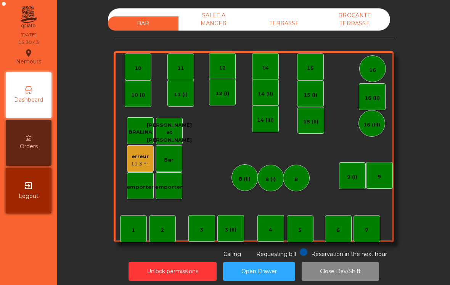
click at [276, 23] on div "TERRASSE" at bounding box center [284, 23] width 71 height 14
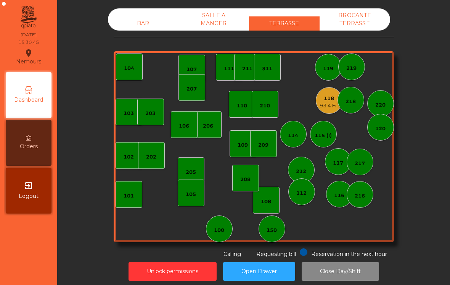
click at [295, 199] on div "112" at bounding box center [302, 191] width 27 height 27
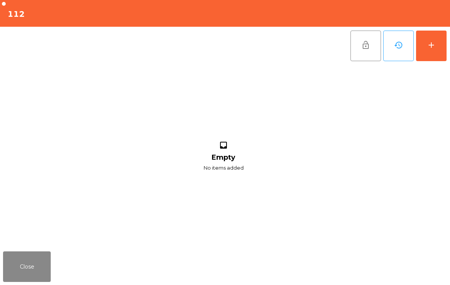
click at [423, 49] on button "add" at bounding box center [431, 46] width 31 height 31
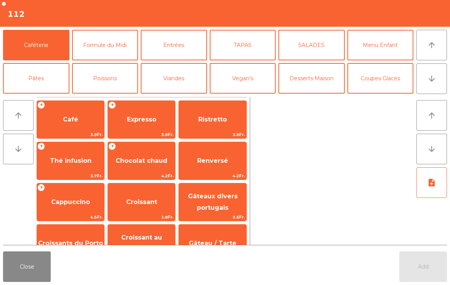
click at [214, 127] on span "Ristretto" at bounding box center [212, 119] width 67 height 21
click at [213, 126] on span "Ristretto" at bounding box center [212, 119] width 67 height 21
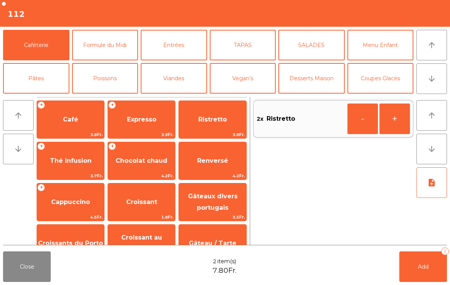
click at [435, 277] on button "Add 2" at bounding box center [424, 266] width 48 height 31
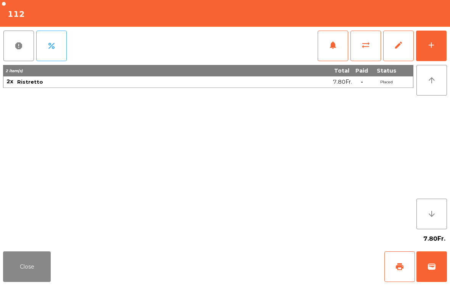
click at [48, 271] on button "Close" at bounding box center [27, 266] width 48 height 31
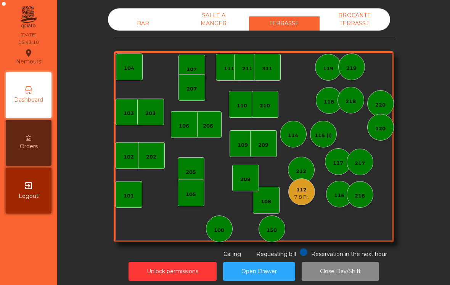
click at [288, 129] on div "114" at bounding box center [293, 134] width 10 height 11
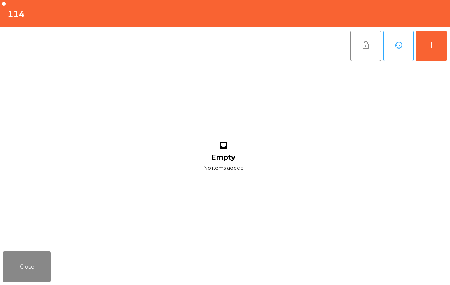
click at [28, 273] on button "Close" at bounding box center [27, 266] width 48 height 31
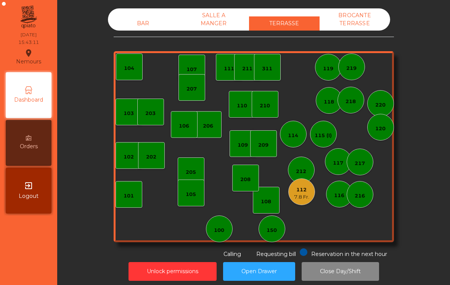
click at [324, 144] on div "115 (I)" at bounding box center [323, 134] width 27 height 27
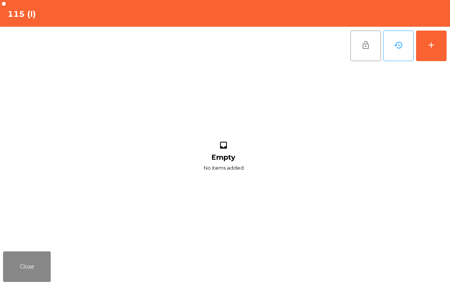
click at [438, 48] on button "add" at bounding box center [431, 46] width 31 height 31
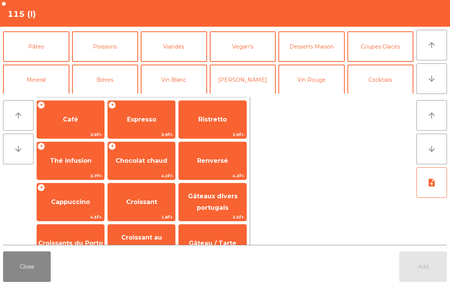
scroll to position [34, 0]
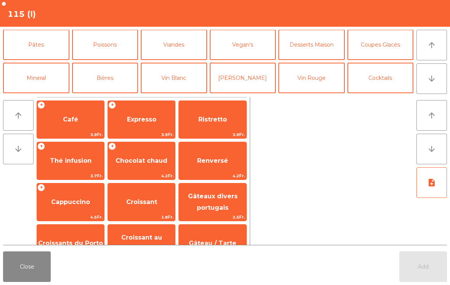
click at [116, 81] on button "Bières" at bounding box center [105, 78] width 66 height 31
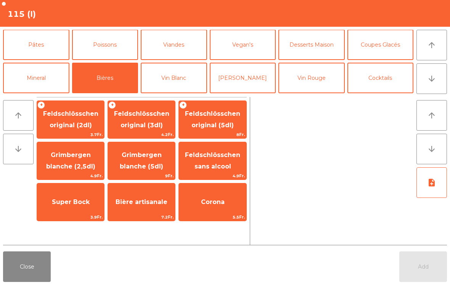
click at [155, 122] on span "Feldschlösschen original (3dl)" at bounding box center [141, 119] width 55 height 19
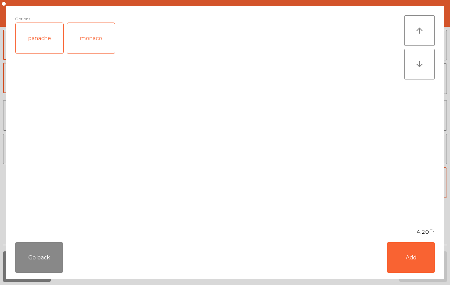
click at [416, 259] on button "Add" at bounding box center [411, 257] width 48 height 31
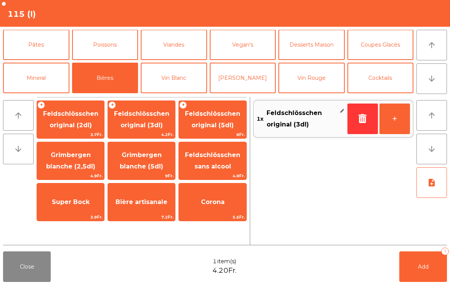
click at [403, 127] on button "+" at bounding box center [395, 118] width 31 height 31
click at [428, 267] on span "Add" at bounding box center [423, 266] width 11 height 7
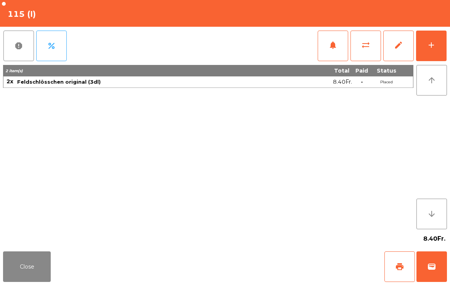
click at [18, 268] on button "Close" at bounding box center [27, 266] width 48 height 31
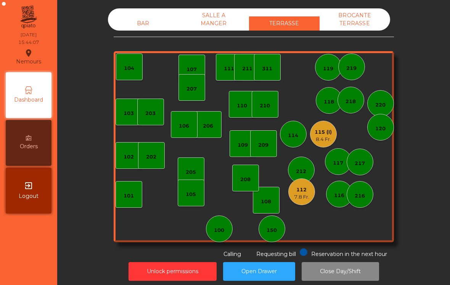
click at [322, 182] on div "103 102 101 202 206 104 205 108 105 107 100 150 110 207 203 208 116 216 109 106…" at bounding box center [254, 146] width 281 height 191
click at [306, 197] on div "7.8 Fr." at bounding box center [301, 197] width 15 height 8
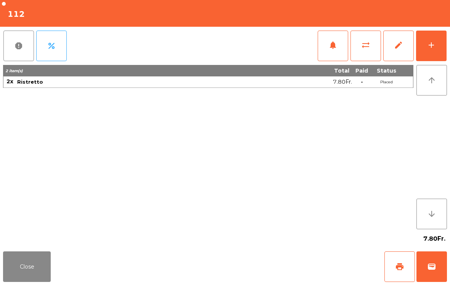
click at [398, 271] on button "print" at bounding box center [400, 266] width 31 height 31
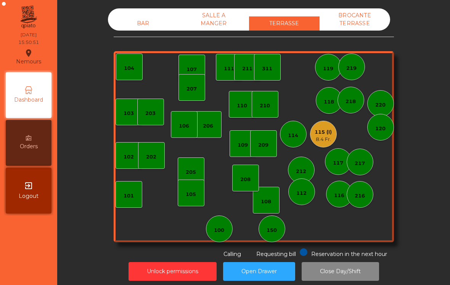
click at [260, 205] on div "108" at bounding box center [266, 200] width 27 height 27
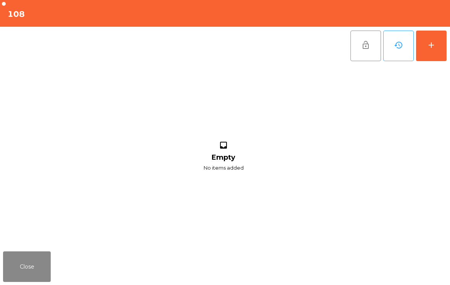
click at [440, 48] on button "add" at bounding box center [431, 46] width 31 height 31
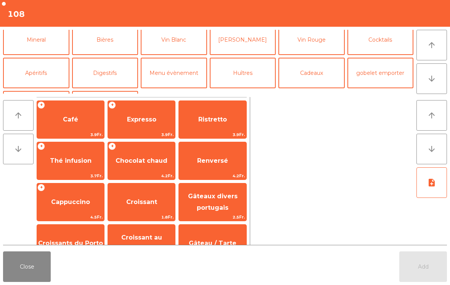
scroll to position [73, 0]
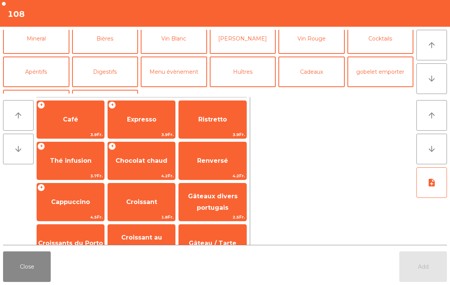
click at [48, 46] on button "Mineral" at bounding box center [36, 38] width 66 height 31
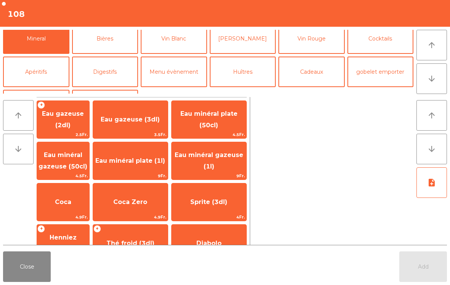
click at [147, 202] on span "Coca Zero" at bounding box center [130, 201] width 34 height 7
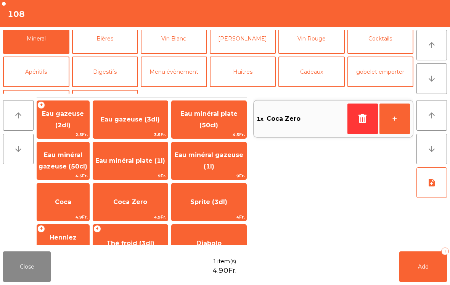
click at [425, 259] on button "Add 1" at bounding box center [424, 266] width 48 height 31
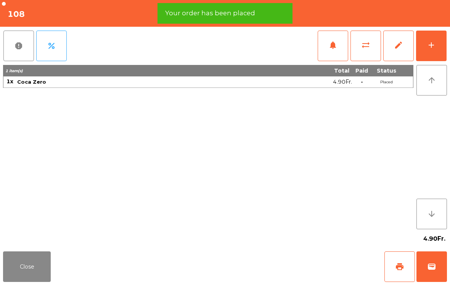
click at [433, 271] on button "wallet" at bounding box center [432, 266] width 31 height 31
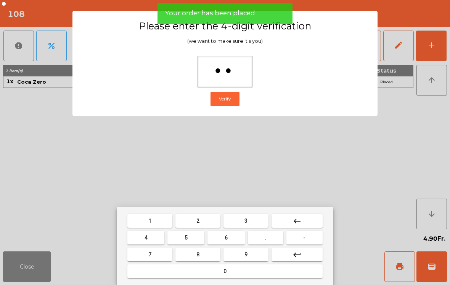
type input "***"
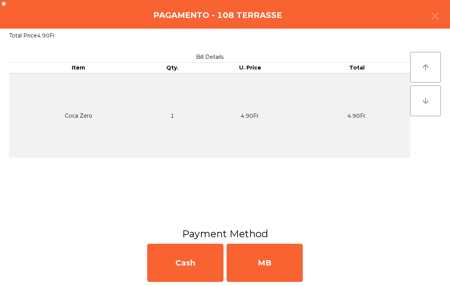
click at [286, 265] on div "MB" at bounding box center [265, 263] width 76 height 38
click at [284, 258] on div "No" at bounding box center [265, 263] width 76 height 38
click at [283, 258] on div "No" at bounding box center [265, 263] width 76 height 38
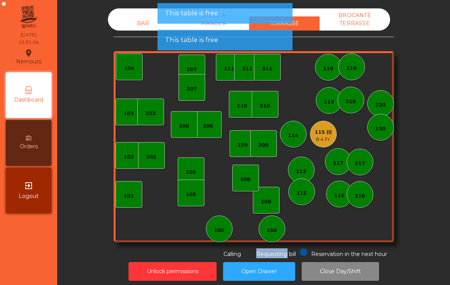
click at [420, 217] on div "BAR SALLE A MANGER TERRASSE BROCANTE TERRASSE 103 102 101 202 206 104 205 108 1…" at bounding box center [254, 133] width 373 height 250
